Goal: Task Accomplishment & Management: Complete application form

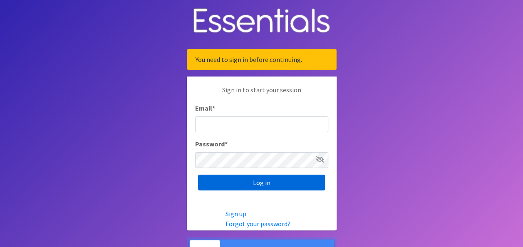
type input "[PERSON_NAME][EMAIL_ADDRESS][PERSON_NAME][DOMAIN_NAME]"
click at [257, 178] on input "Log in" at bounding box center [261, 183] width 127 height 16
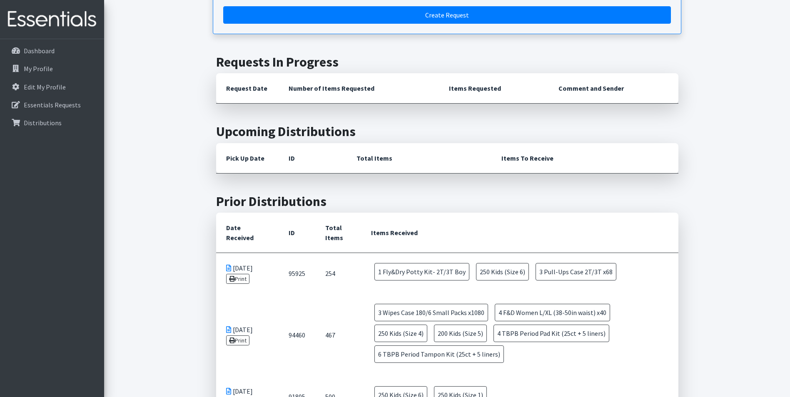
scroll to position [83, 0]
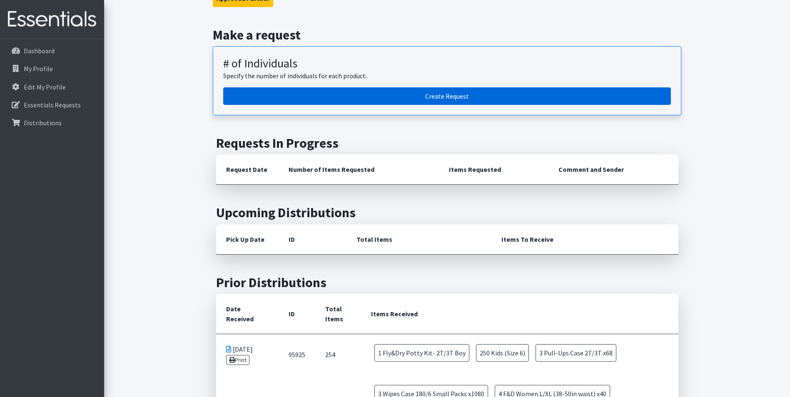
click at [439, 99] on link "Create Request" at bounding box center [447, 95] width 448 height 17
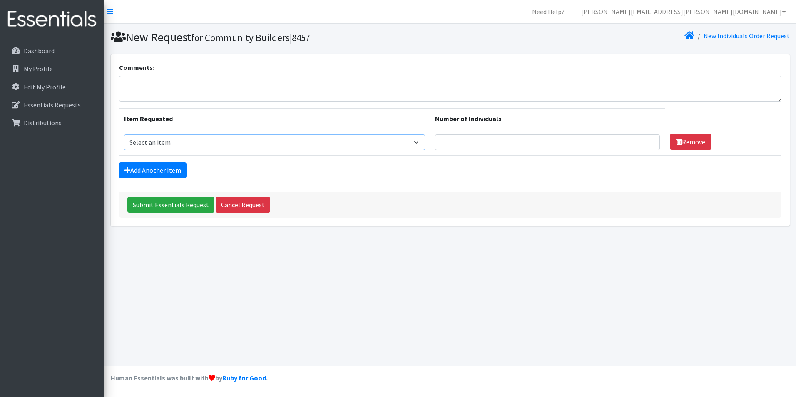
click at [417, 143] on select "Select an item Fly&Dry Potty Kit- 2T/3T Boy Fly&Dry Potty Kit- 2T/3T Girl Kids …" at bounding box center [274, 142] width 301 height 16
select select "1216"
click at [124, 134] on select "Select an item Fly&Dry Potty Kit- 2T/3T Boy Fly&Dry Potty Kit- 2T/3T Girl Kids …" at bounding box center [274, 142] width 301 height 16
click at [517, 144] on input "Number of Individuals" at bounding box center [547, 142] width 225 height 16
click at [646, 139] on input "1" at bounding box center [547, 142] width 225 height 16
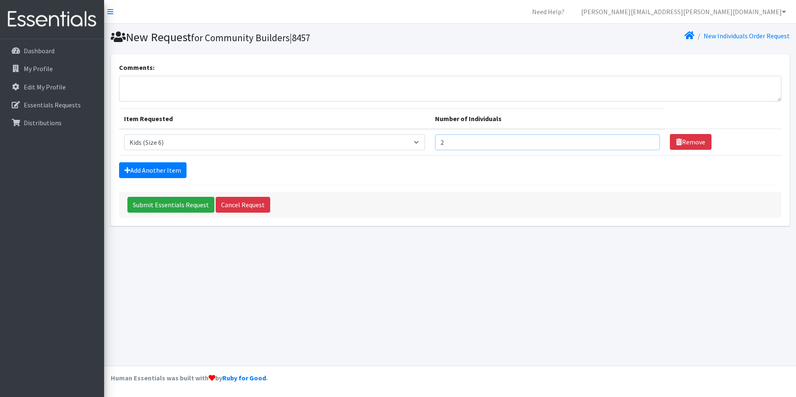
click at [646, 139] on input "2" at bounding box center [547, 142] width 225 height 16
click at [646, 139] on input "3" at bounding box center [547, 142] width 225 height 16
click at [646, 139] on input "4" at bounding box center [547, 142] width 225 height 16
type input "5"
click at [646, 139] on input "5" at bounding box center [547, 142] width 225 height 16
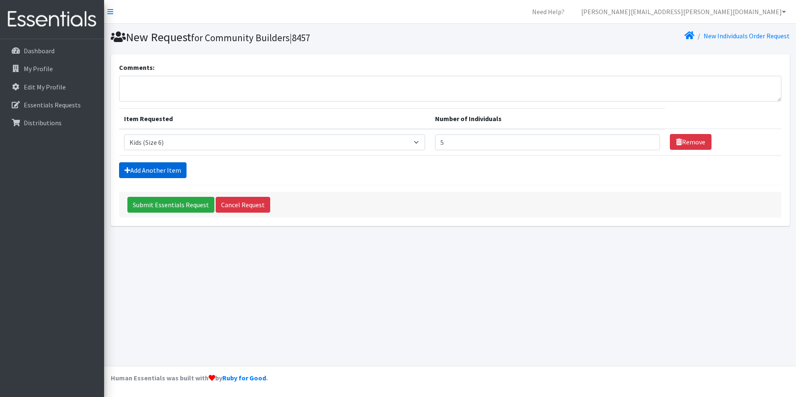
click at [162, 172] on link "Add Another Item" at bounding box center [152, 170] width 67 height 16
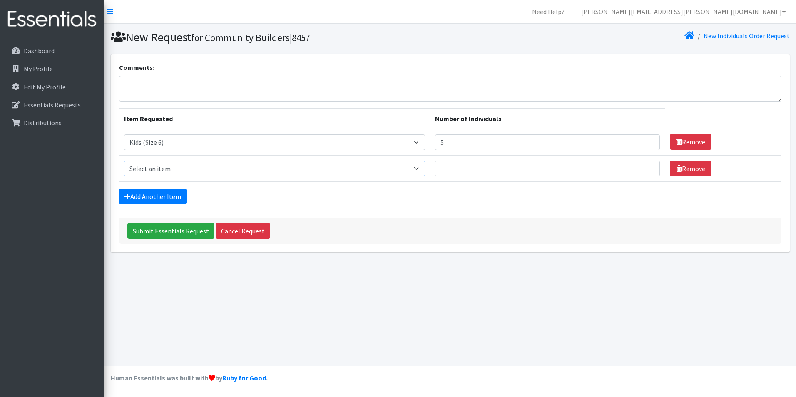
click at [420, 170] on select "Select an item Fly&Dry Potty Kit- 2T/3T Boy Fly&Dry Potty Kit- 2T/3T Girl Kids …" at bounding box center [274, 169] width 301 height 16
select select "1214"
click at [124, 161] on select "Select an item Fly&Dry Potty Kit- 2T/3T Boy Fly&Dry Potty Kit- 2T/3T Girl Kids …" at bounding box center [274, 169] width 301 height 16
click at [465, 170] on input "Number of Individuals" at bounding box center [547, 169] width 225 height 16
click at [645, 167] on input "1" at bounding box center [547, 169] width 225 height 16
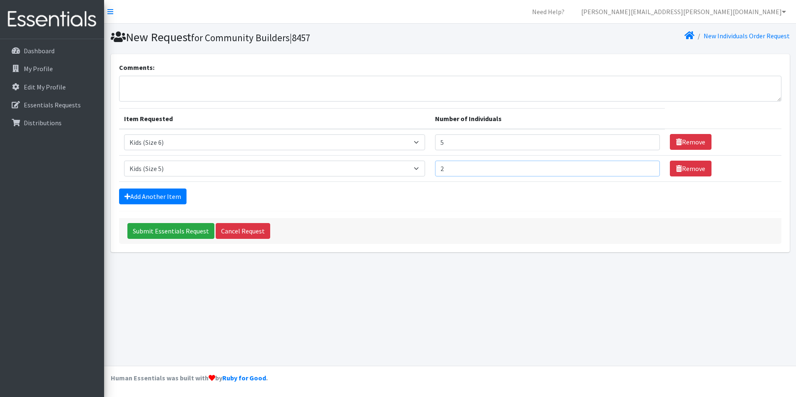
click at [645, 167] on input "2" at bounding box center [547, 169] width 225 height 16
click at [645, 167] on input "3" at bounding box center [547, 169] width 225 height 16
type input "4"
click at [645, 167] on input "4" at bounding box center [547, 169] width 225 height 16
click at [172, 200] on link "Add Another Item" at bounding box center [152, 197] width 67 height 16
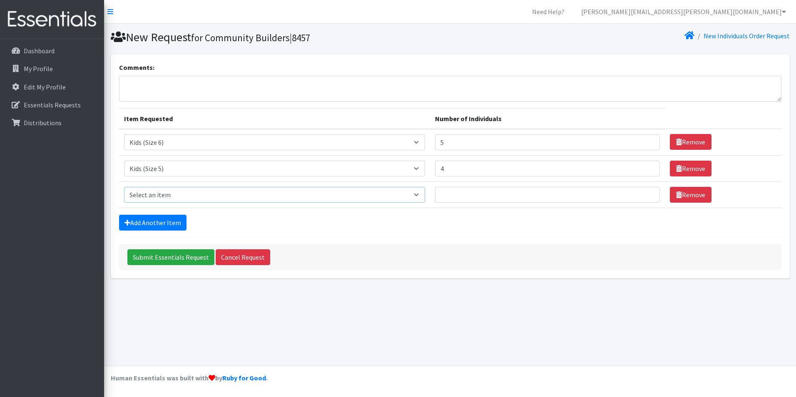
click at [423, 194] on select "Select an item Fly&Dry Potty Kit- 2T/3T Boy Fly&Dry Potty Kit- 2T/3T Girl Kids …" at bounding box center [274, 195] width 301 height 16
select select "15347"
click at [124, 187] on select "Select an item Fly&Dry Potty Kit- 2T/3T Boy Fly&Dry Potty Kit- 2T/3T Girl Kids …" at bounding box center [274, 195] width 301 height 16
click at [646, 192] on input "1" at bounding box center [547, 195] width 225 height 16
click at [646, 192] on input "2" at bounding box center [547, 195] width 225 height 16
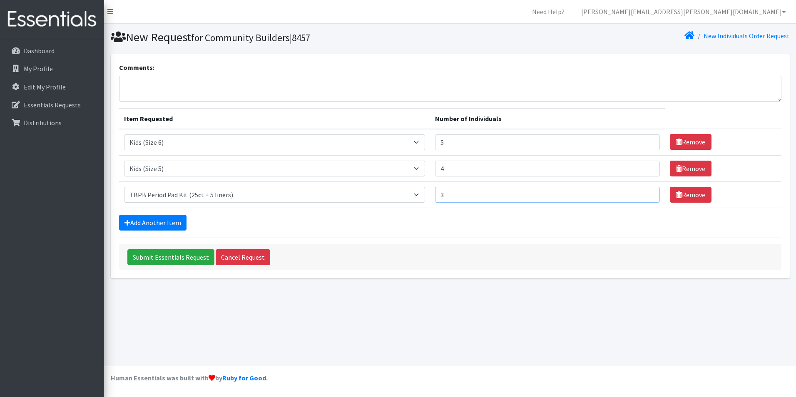
click at [645, 192] on input "3" at bounding box center [547, 195] width 225 height 16
click at [645, 192] on input "4" at bounding box center [547, 195] width 225 height 16
click at [645, 192] on input "5" at bounding box center [547, 195] width 225 height 16
click at [645, 192] on input "6" at bounding box center [547, 195] width 225 height 16
click at [645, 192] on input "7" at bounding box center [547, 195] width 225 height 16
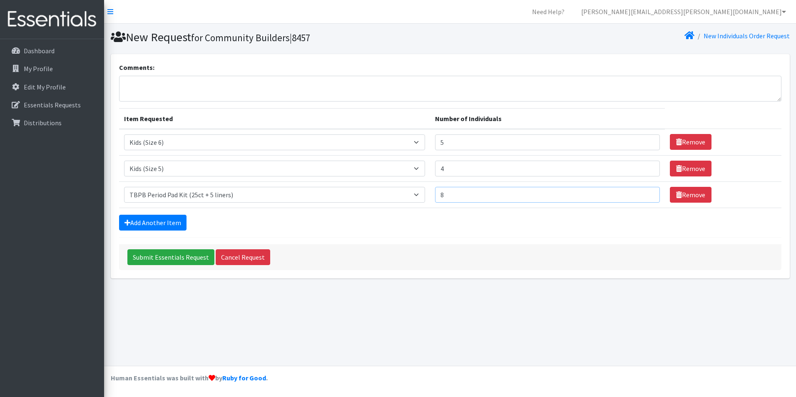
click at [645, 192] on input "8" at bounding box center [547, 195] width 225 height 16
click at [644, 192] on input "9" at bounding box center [547, 195] width 225 height 16
type input "10"
click at [644, 192] on input "10" at bounding box center [547, 195] width 225 height 16
click at [169, 223] on link "Add Another Item" at bounding box center [152, 223] width 67 height 16
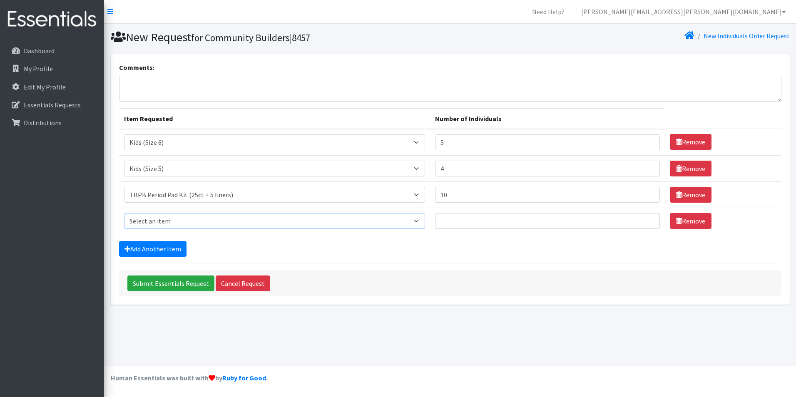
click at [423, 219] on select "Select an item Fly&Dry Potty Kit- 2T/3T Boy Fly&Dry Potty Kit- 2T/3T Girl Kids …" at bounding box center [274, 221] width 301 height 16
click at [415, 221] on select "Select an item Fly&Dry Potty Kit- 2T/3T Boy Fly&Dry Potty Kit- 2T/3T Girl Kids …" at bounding box center [274, 221] width 301 height 16
click at [421, 223] on select "Select an item Fly&Dry Potty Kit- 2T/3T Boy Fly&Dry Potty Kit- 2T/3T Girl Kids …" at bounding box center [274, 221] width 301 height 16
click at [506, 90] on textarea "Comments:" at bounding box center [450, 89] width 662 height 26
type textarea "H"
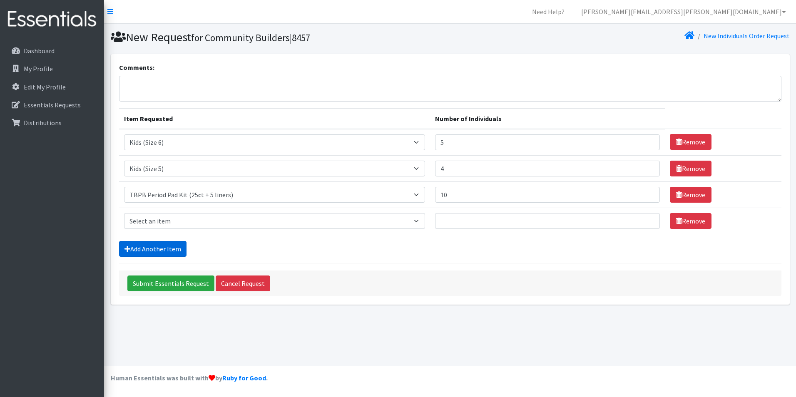
click at [160, 255] on link "Add Another Item" at bounding box center [152, 249] width 67 height 16
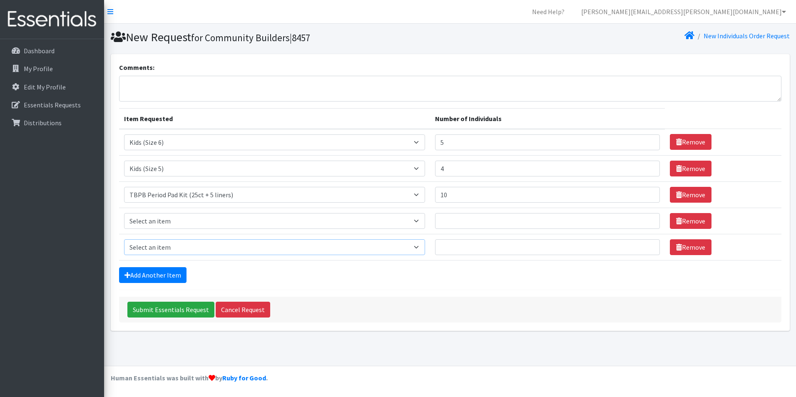
click at [423, 246] on select "Select an item Fly&Dry Potty Kit- 2T/3T Boy Fly&Dry Potty Kit- 2T/3T Girl Kids …" at bounding box center [274, 247] width 301 height 16
select select "15511"
click at [124, 239] on select "Select an item Fly&Dry Potty Kit- 2T/3T Boy Fly&Dry Potty Kit- 2T/3T Girl Kids …" at bounding box center [274, 247] width 301 height 16
click at [459, 248] on input "Number of Individuals" at bounding box center [547, 247] width 225 height 16
type input "1"
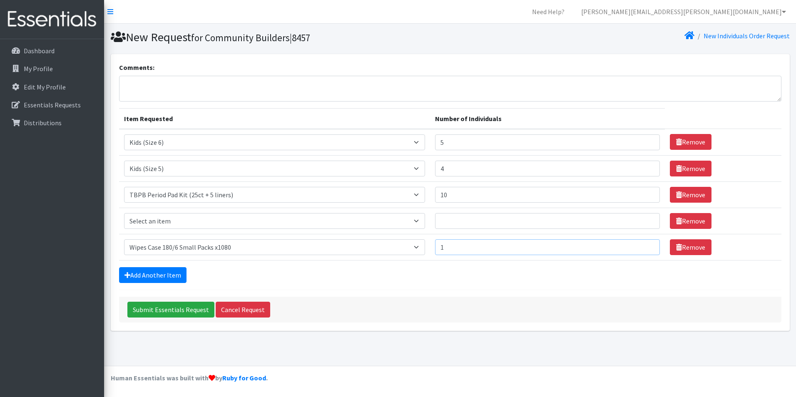
click at [646, 247] on input "1" at bounding box center [547, 247] width 225 height 16
click at [254, 219] on select "Select an item Fly&Dry Potty Kit- 2T/3T Boy Fly&Dry Potty Kit- 2T/3T Girl Kids …" at bounding box center [274, 221] width 301 height 16
click at [492, 69] on div "Comments:" at bounding box center [450, 81] width 662 height 39
click at [273, 89] on textarea "Comments:" at bounding box center [450, 89] width 662 height 26
type textarea "I"
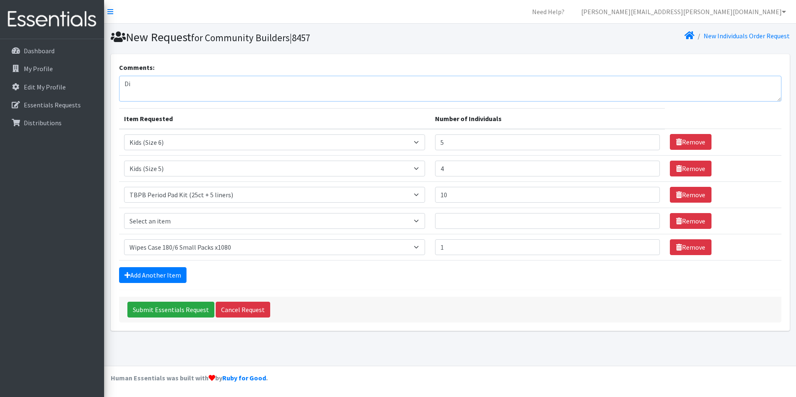
type textarea "D"
click at [690, 222] on link "Remove" at bounding box center [691, 221] width 42 height 16
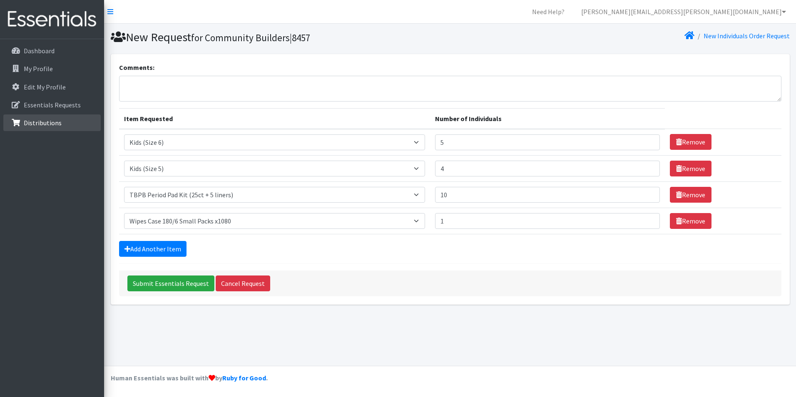
click at [51, 119] on p "Distributions" at bounding box center [43, 123] width 38 height 8
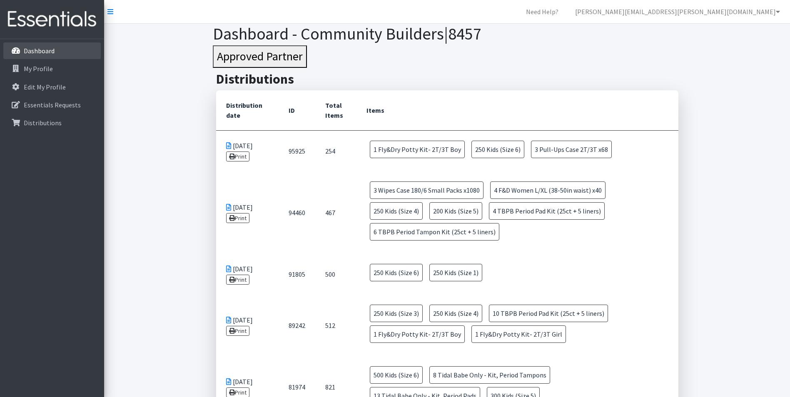
click at [67, 54] on link "Dashboard" at bounding box center [51, 50] width 97 height 17
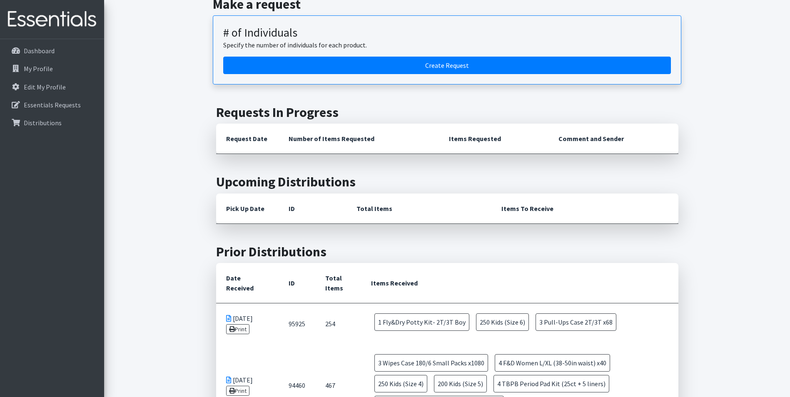
scroll to position [42, 0]
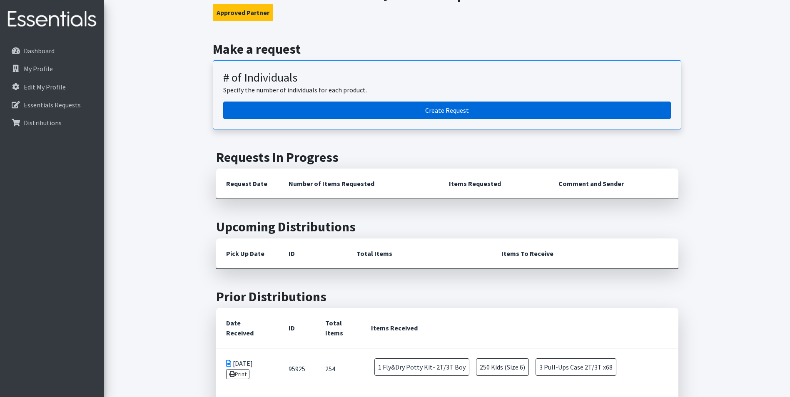
click at [469, 118] on link "Create Request" at bounding box center [447, 110] width 448 height 17
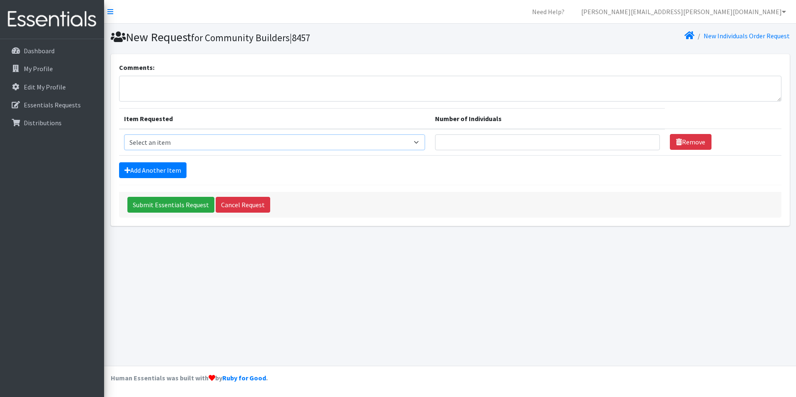
click at [423, 142] on select "Select an item Fly&Dry Potty Kit- 2T/3T Boy Fly&Dry Potty Kit- 2T/3T Girl Kids …" at bounding box center [274, 142] width 301 height 16
click at [420, 143] on select "Select an item Fly&Dry Potty Kit- 2T/3T Boy Fly&Dry Potty Kit- 2T/3T Girl Kids …" at bounding box center [274, 142] width 301 height 16
click at [57, 107] on p "Essentials Requests" at bounding box center [52, 105] width 57 height 8
